Goal: Check status

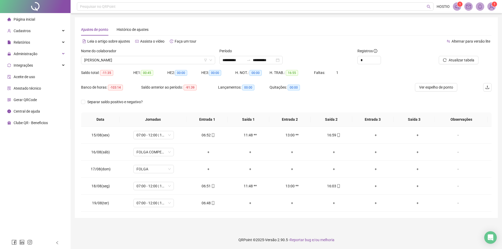
click at [133, 60] on span "[PERSON_NAME]" at bounding box center [148, 60] width 128 height 8
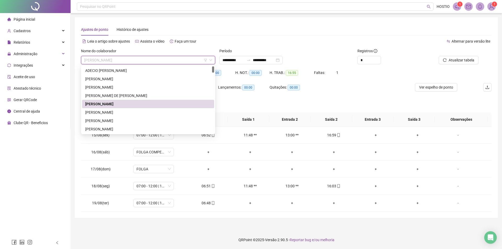
click at [157, 105] on div "[PERSON_NAME]" at bounding box center [148, 104] width 126 height 6
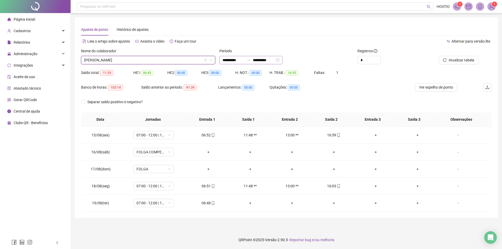
click at [251, 58] on div at bounding box center [248, 60] width 8 height 4
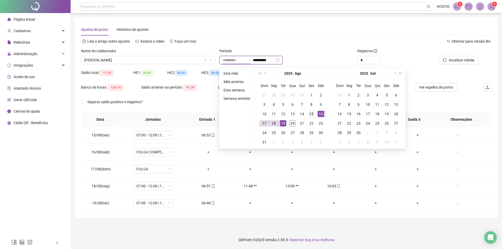
type input "**********"
click at [314, 112] on div "15" at bounding box center [311, 114] width 6 height 6
type input "**********"
click at [291, 124] on div "20" at bounding box center [292, 123] width 6 height 6
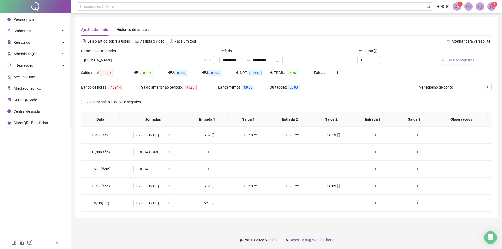
click at [459, 61] on span "Buscar registros" at bounding box center [461, 60] width 27 height 6
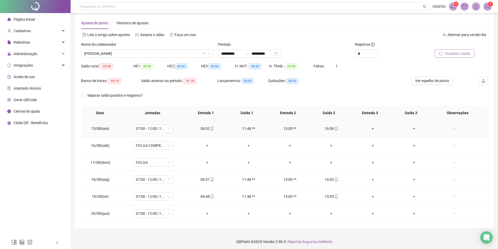
scroll to position [8, 0]
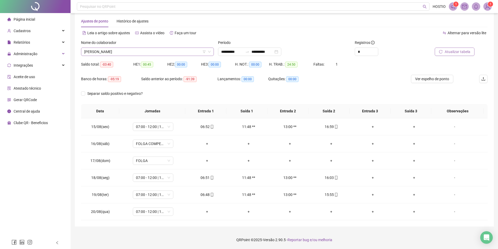
click at [161, 49] on span "[PERSON_NAME]" at bounding box center [147, 52] width 127 height 8
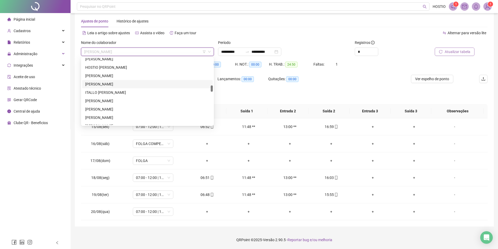
scroll to position [340, 0]
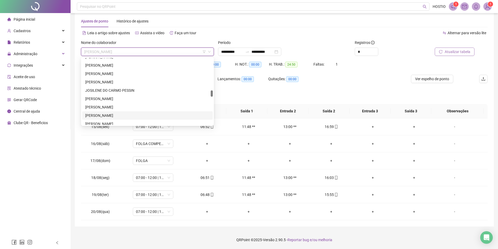
click at [115, 117] on div "[PERSON_NAME]" at bounding box center [147, 116] width 124 height 6
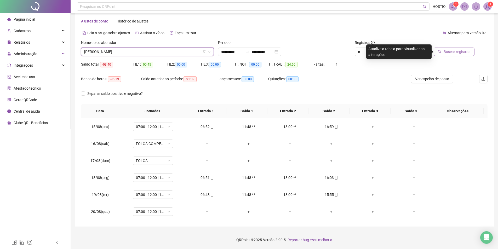
click at [454, 52] on span "Buscar registros" at bounding box center [457, 52] width 27 height 6
